Goal: Information Seeking & Learning: Find specific fact

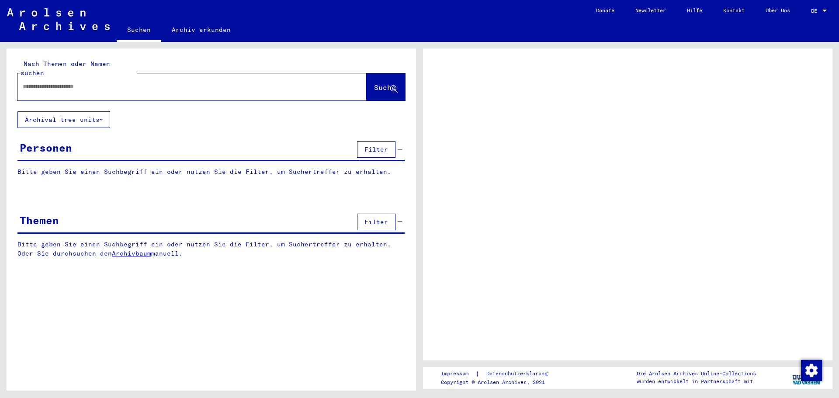
click at [131, 82] on input "text" at bounding box center [184, 86] width 323 height 9
type input "*****"
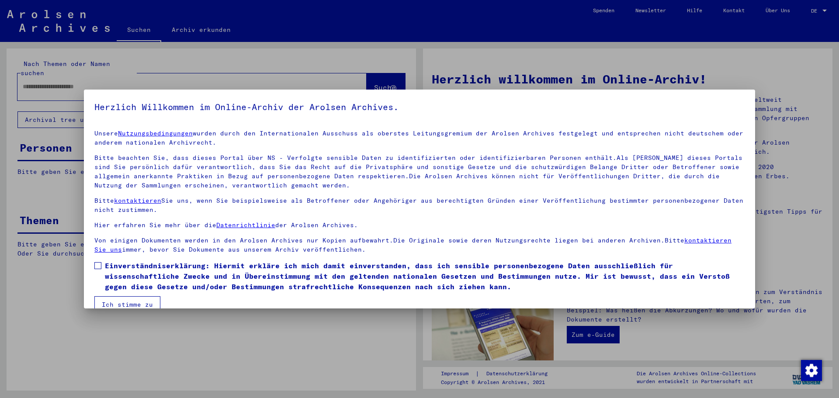
click at [103, 266] on label "Einverständniserklärung: Hiermit erkläre ich mich damit einverstanden, dass ich…" at bounding box center [419, 275] width 650 height 31
click at [133, 303] on button "Ich stimme zu" at bounding box center [127, 304] width 66 height 17
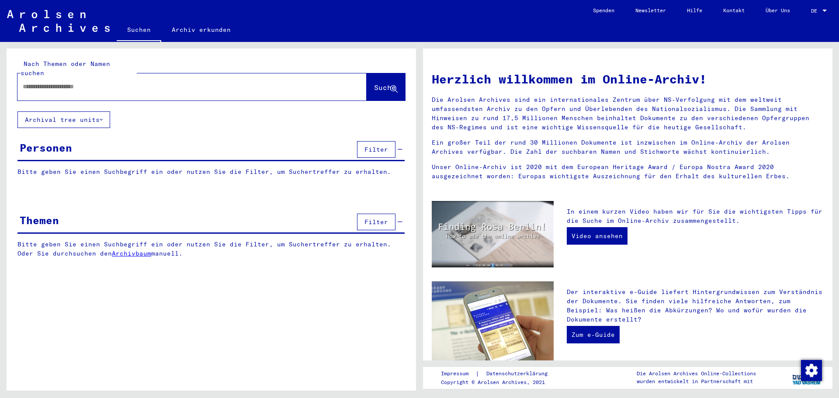
click at [66, 82] on input "text" at bounding box center [182, 86] width 318 height 9
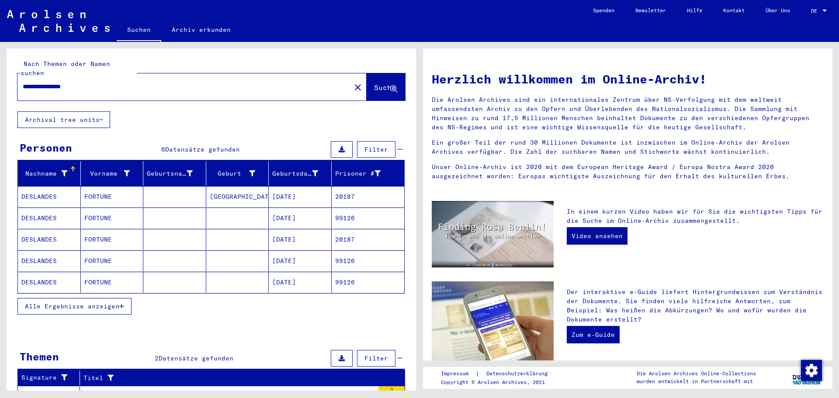
click at [92, 302] on span "Alle Ergebnisse anzeigen" at bounding box center [72, 306] width 94 height 8
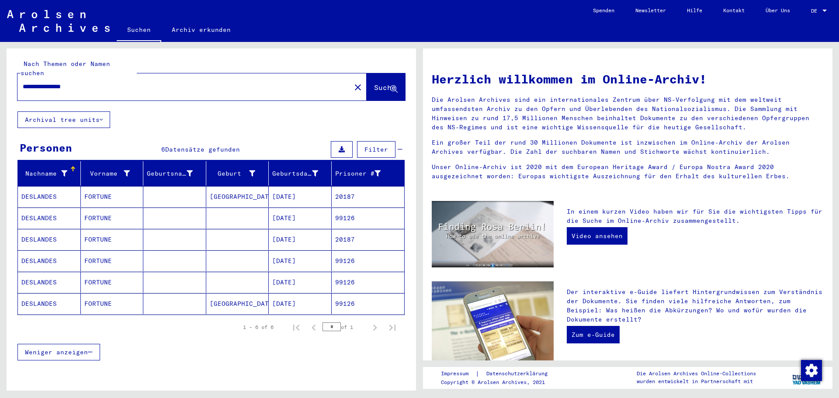
click at [294, 186] on mat-cell "[DATE]" at bounding box center [300, 196] width 63 height 21
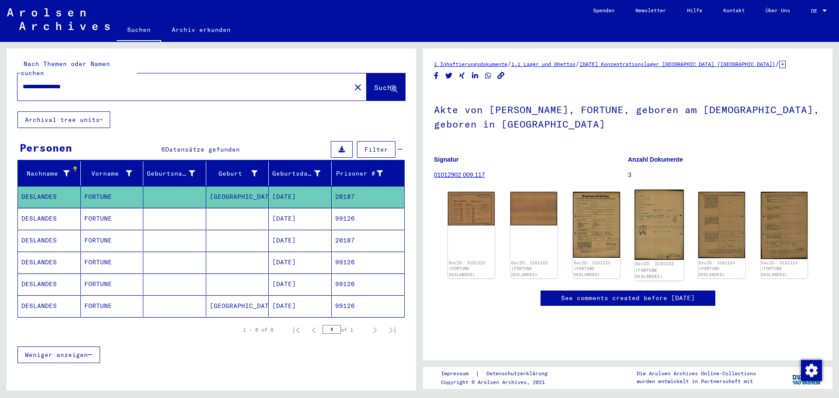
click at [650, 222] on img at bounding box center [658, 225] width 49 height 70
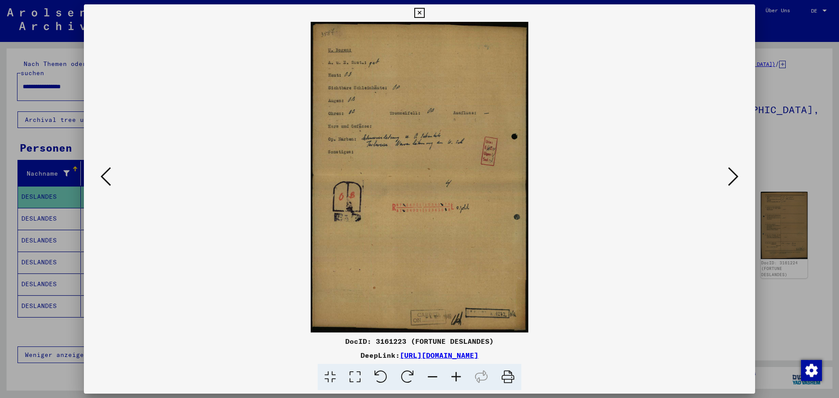
click at [104, 178] on icon at bounding box center [105, 176] width 10 height 21
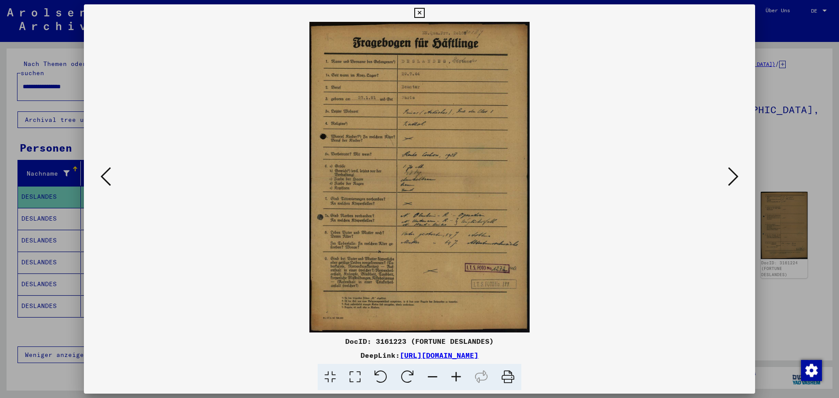
click at [725, 180] on img at bounding box center [420, 177] width 612 height 311
click at [729, 177] on icon at bounding box center [733, 176] width 10 height 21
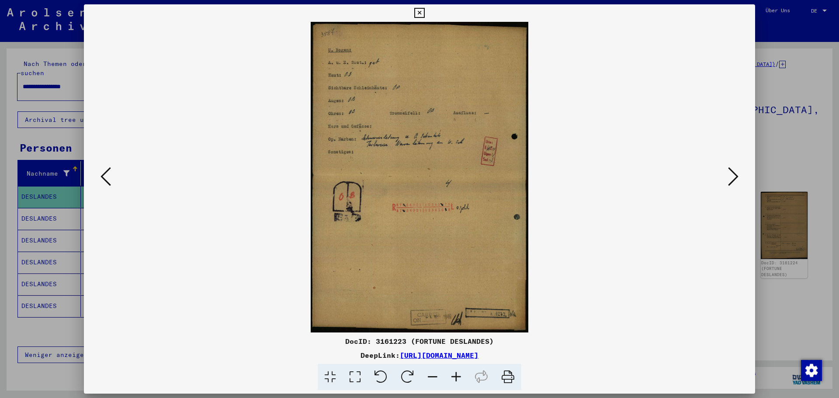
click at [729, 177] on icon at bounding box center [733, 176] width 10 height 21
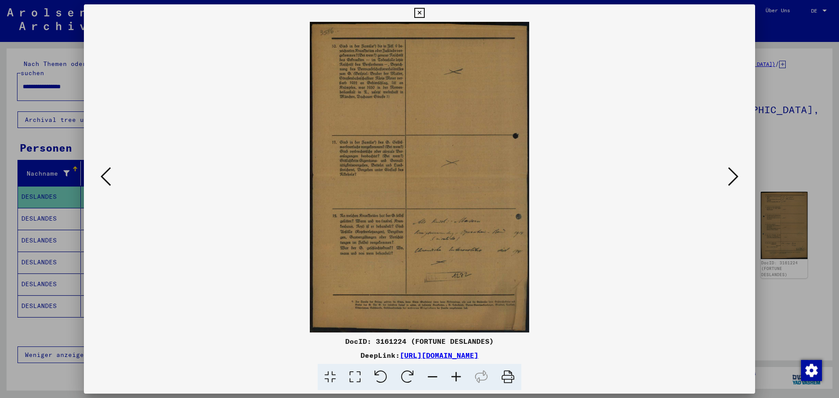
click at [729, 177] on icon at bounding box center [733, 176] width 10 height 21
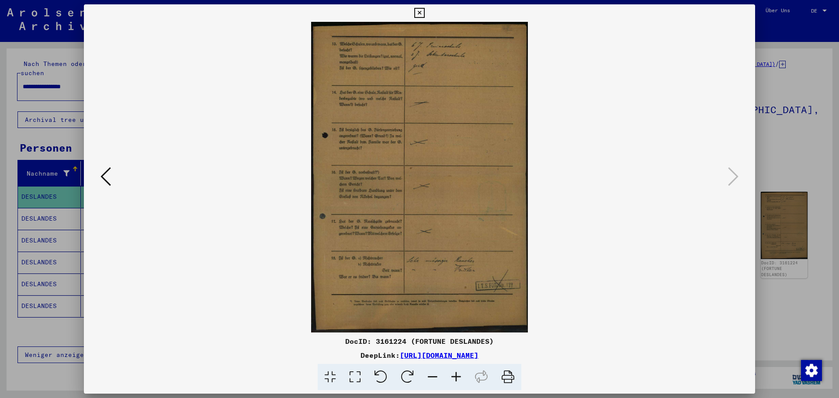
click at [788, 144] on div at bounding box center [419, 199] width 839 height 398
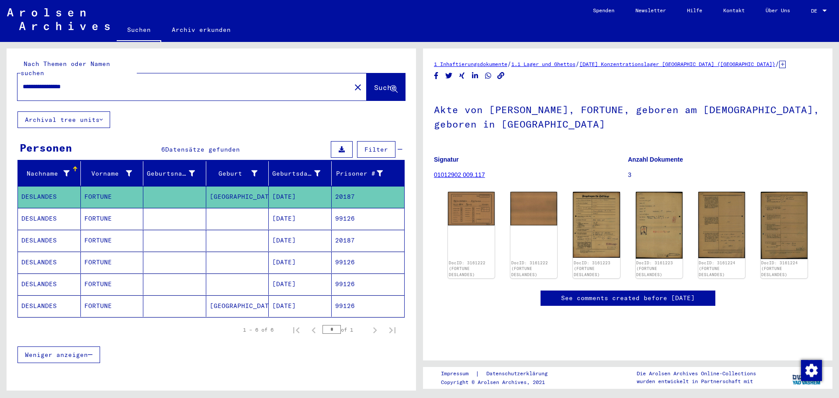
click at [299, 211] on mat-cell "[DATE]" at bounding box center [300, 218] width 63 height 21
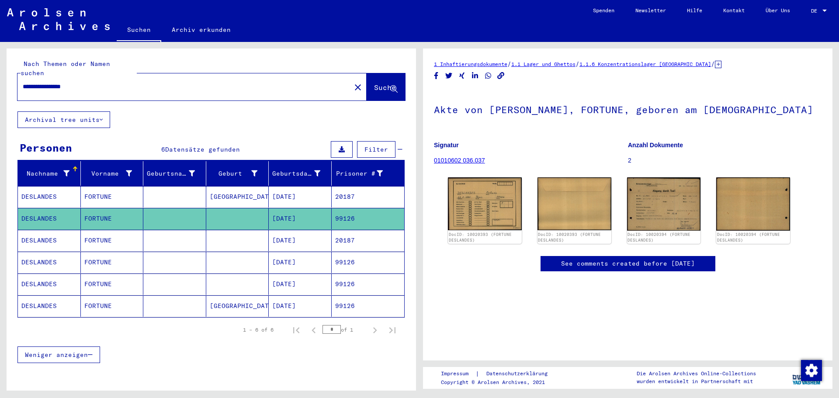
click at [292, 235] on mat-cell "[DATE]" at bounding box center [300, 240] width 63 height 21
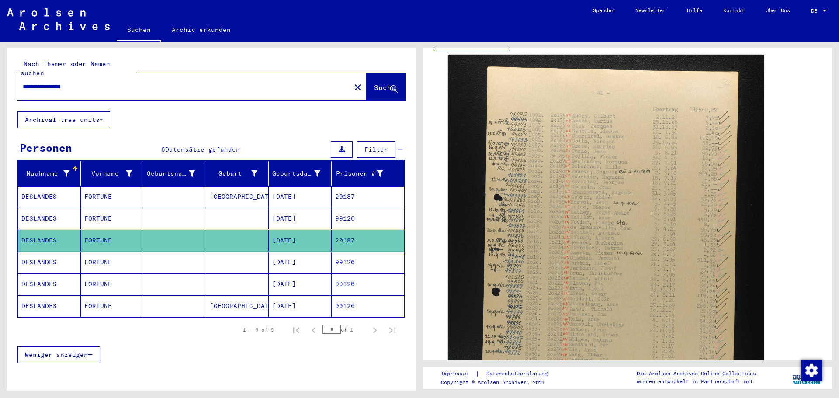
scroll to position [218, 0]
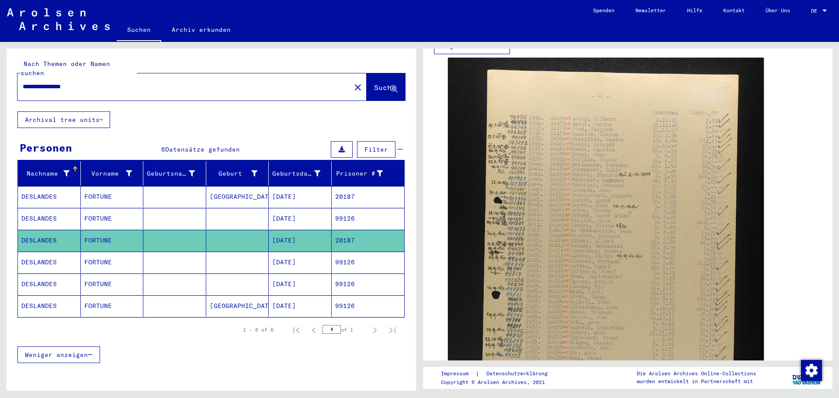
click at [341, 252] on mat-cell "99126" at bounding box center [368, 262] width 73 height 21
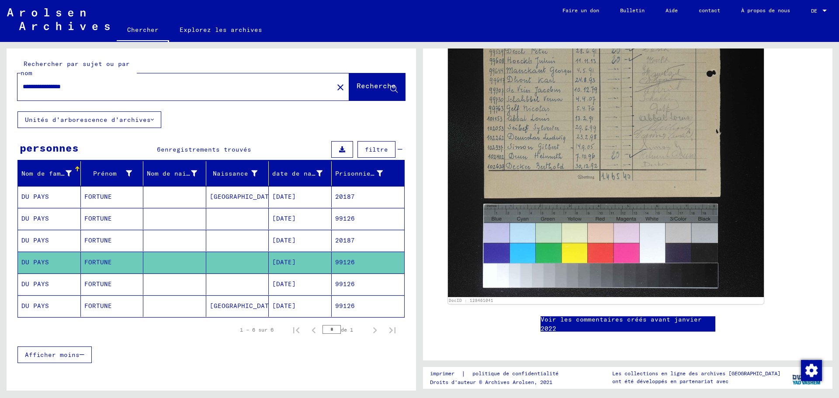
scroll to position [568, 0]
click at [296, 284] on font "[DATE]" at bounding box center [284, 284] width 24 height 8
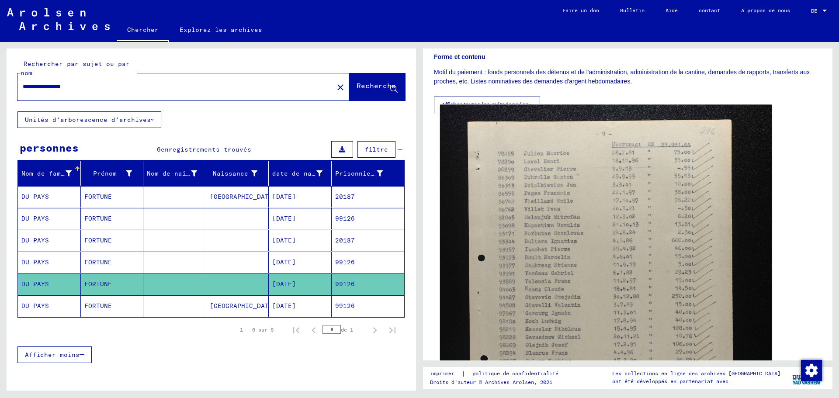
scroll to position [131, 0]
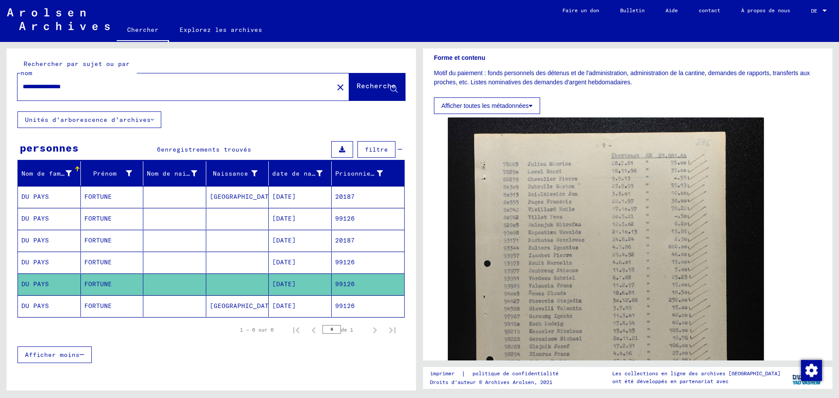
click at [272, 305] on font "[DATE]" at bounding box center [284, 306] width 24 height 8
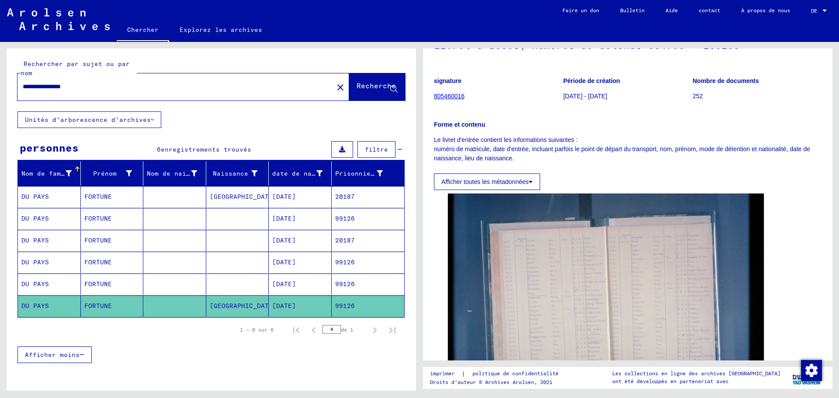
scroll to position [175, 0]
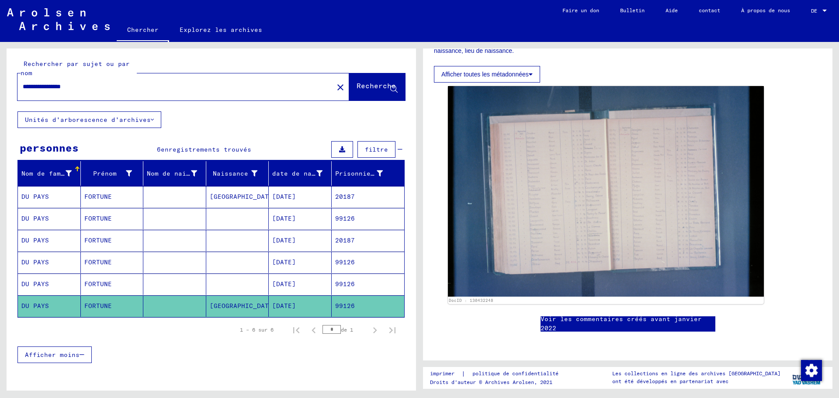
click at [290, 195] on font "[DATE]" at bounding box center [284, 197] width 24 height 8
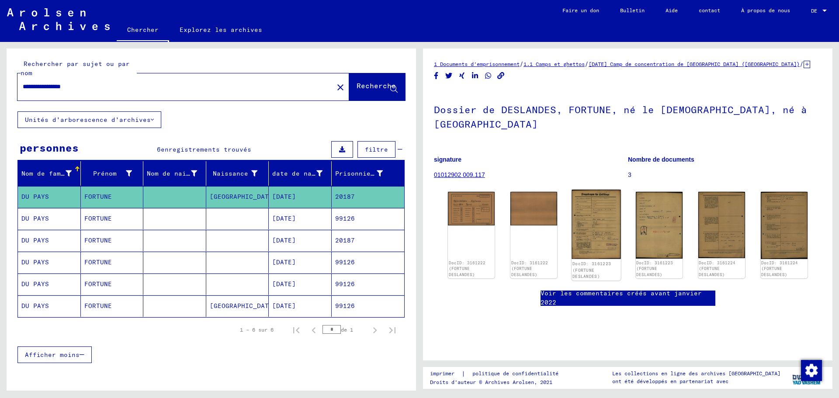
click at [590, 217] on img at bounding box center [596, 224] width 49 height 69
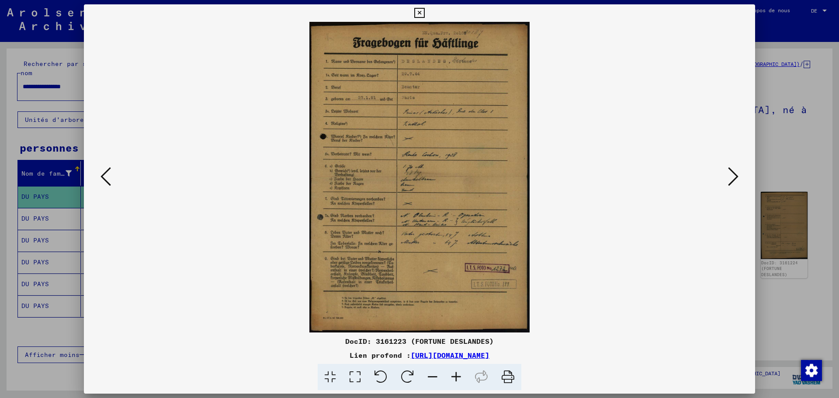
click at [730, 176] on icon at bounding box center [733, 176] width 10 height 21
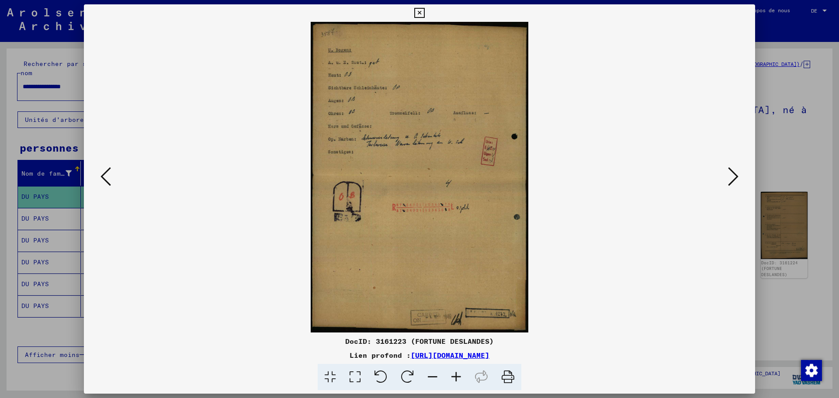
click at [104, 176] on icon at bounding box center [105, 176] width 10 height 21
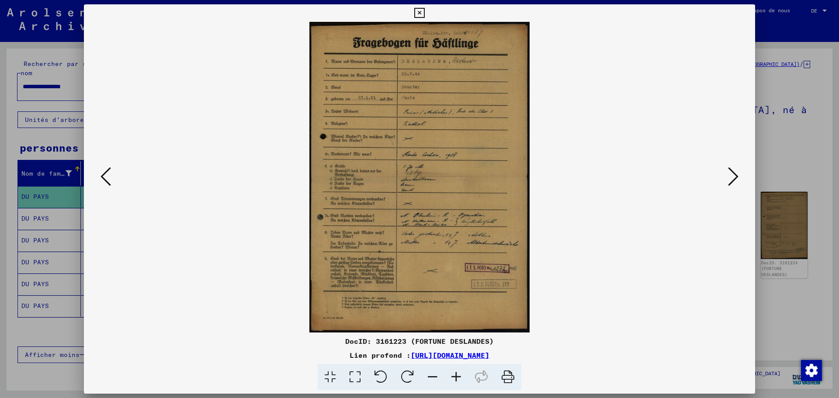
click at [728, 171] on icon at bounding box center [733, 176] width 10 height 21
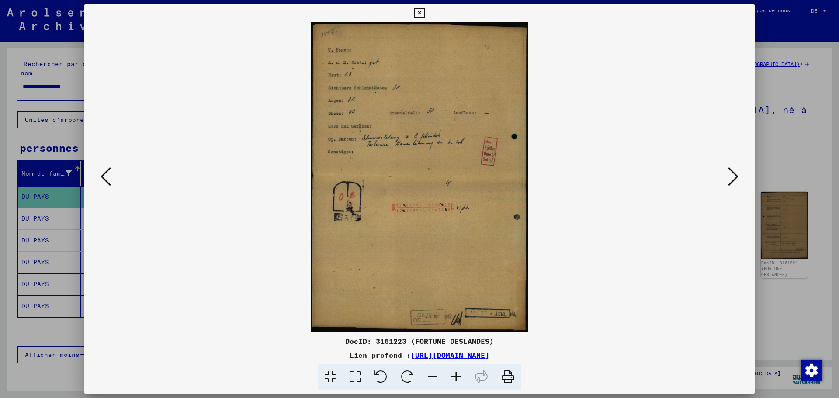
click at [786, 95] on div at bounding box center [419, 199] width 839 height 398
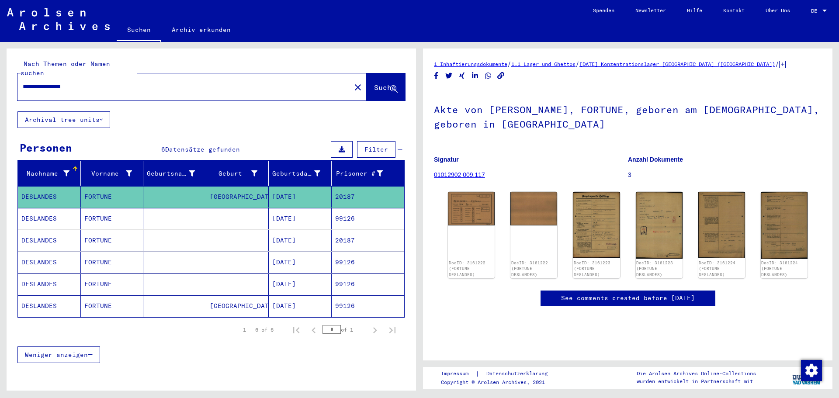
click at [282, 353] on div "Weniger anzeigen" at bounding box center [210, 354] width 387 height 25
drag, startPoint x: 101, startPoint y: 78, endPoint x: 60, endPoint y: 71, distance: 41.2
click at [60, 77] on div "**********" at bounding box center [181, 87] width 328 height 20
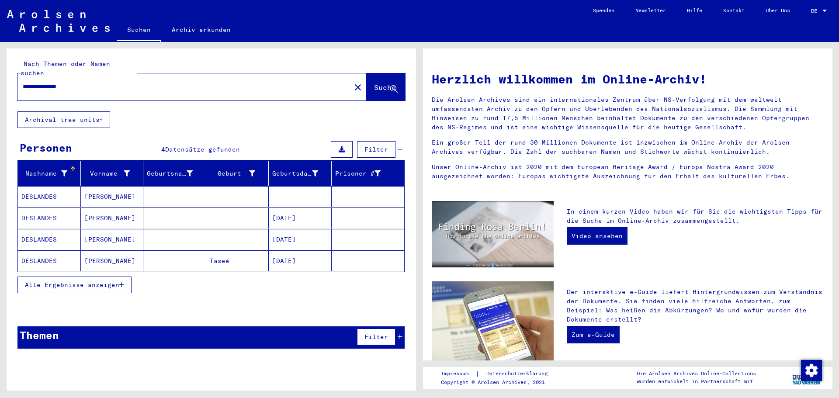
click at [99, 281] on span "Alle Ergebnisse anzeigen" at bounding box center [72, 285] width 94 height 8
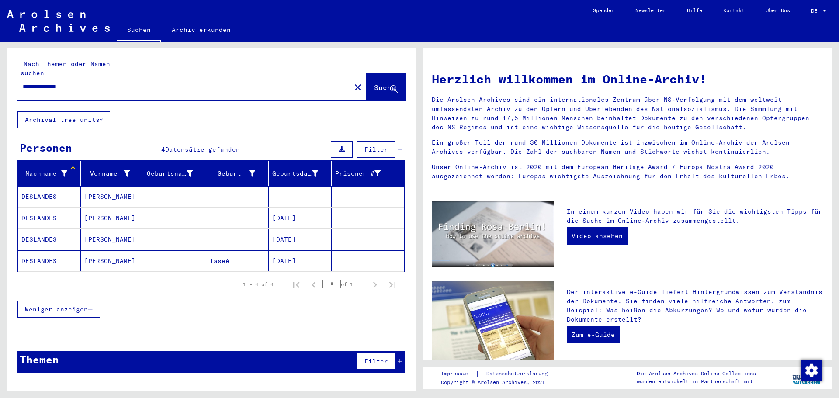
click at [123, 82] on input "**********" at bounding box center [182, 86] width 318 height 9
type input "*"
